Goal: Transaction & Acquisition: Purchase product/service

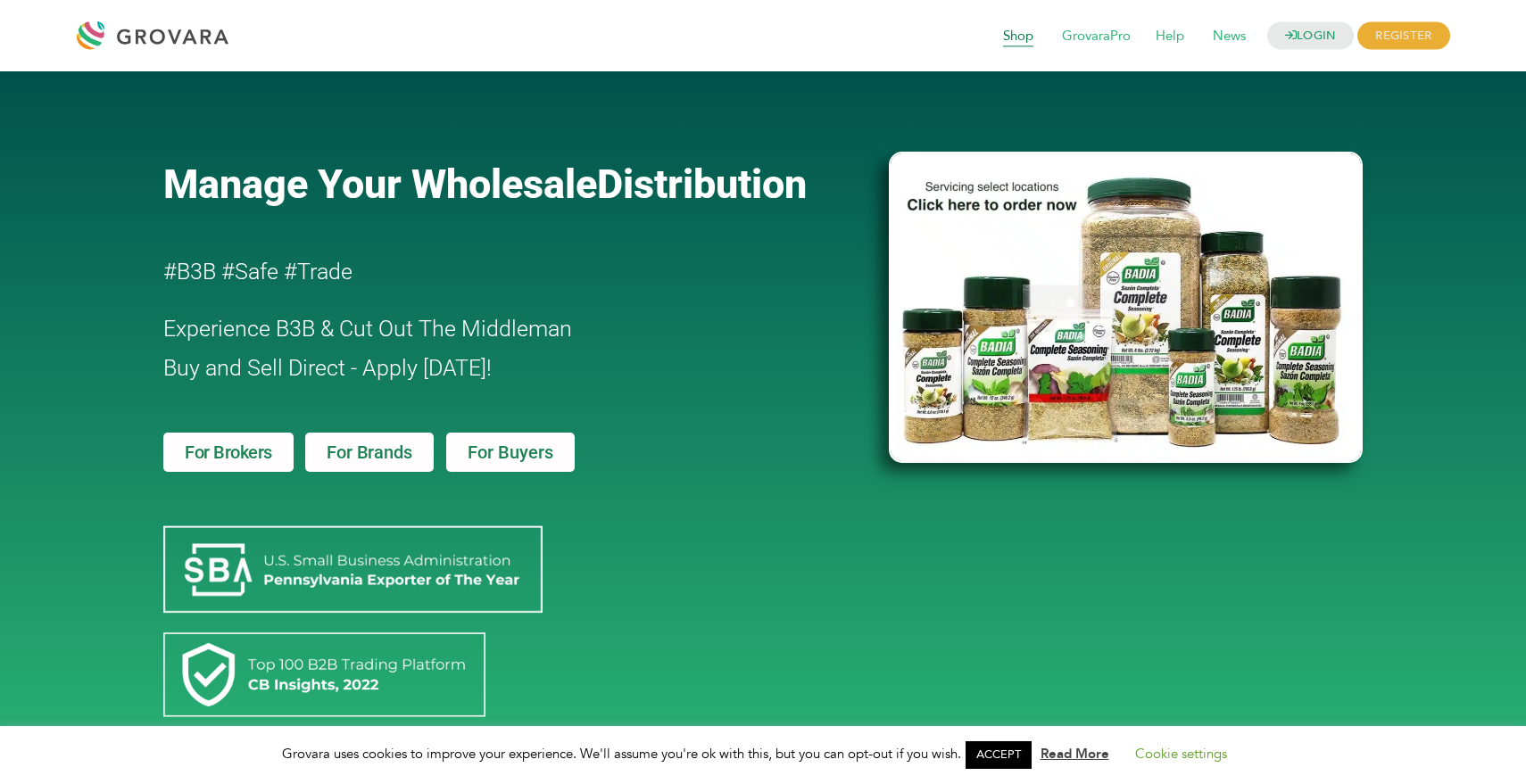
click at [1003, 40] on span "Shop" at bounding box center [1018, 36] width 56 height 34
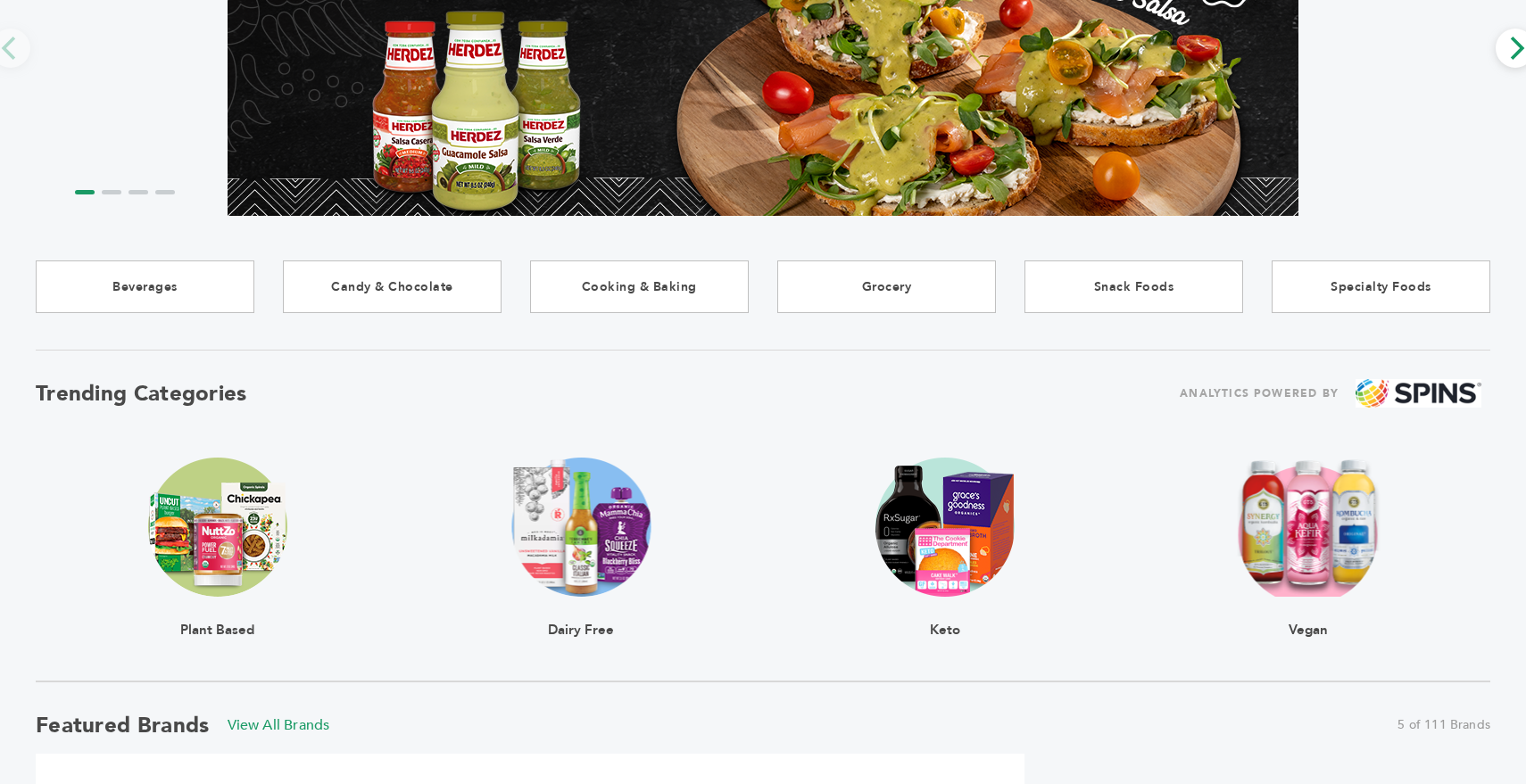
scroll to position [251, 0]
